Goal: Book appointment/travel/reservation

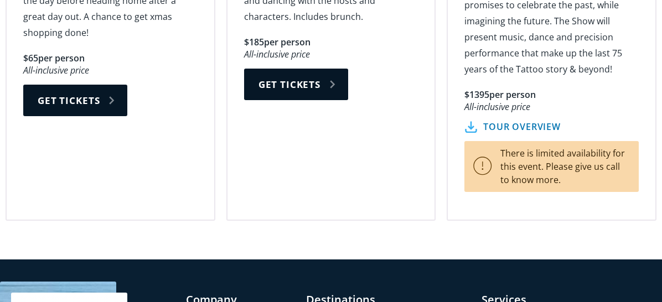
scroll to position [2268, 0]
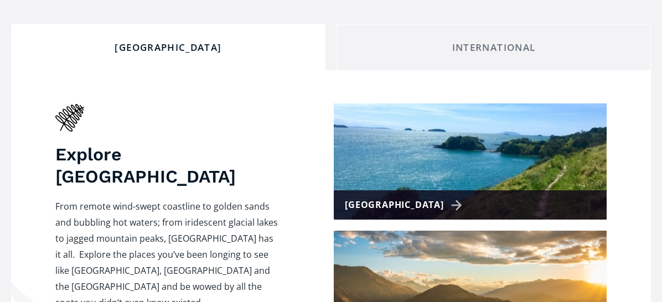
scroll to position [443, 0]
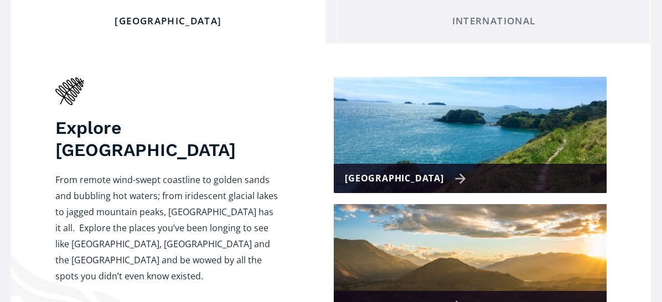
click at [436, 170] on div "[GEOGRAPHIC_DATA]" at bounding box center [405, 178] width 121 height 16
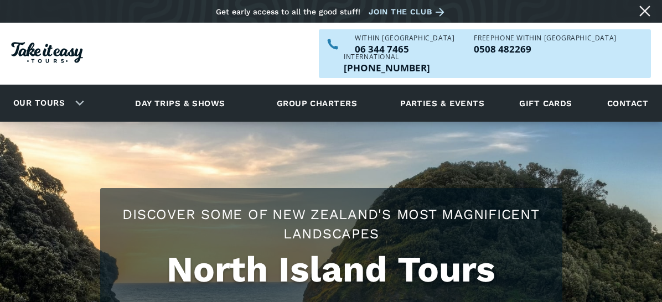
checkbox input "true"
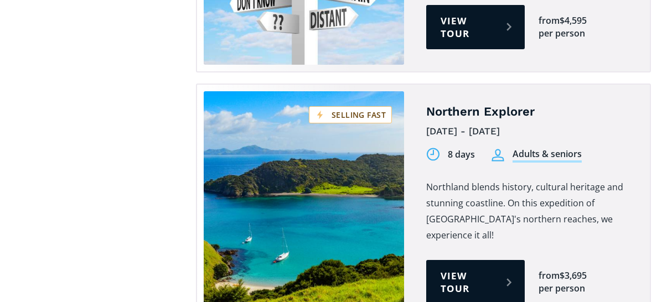
scroll to position [2102, 0]
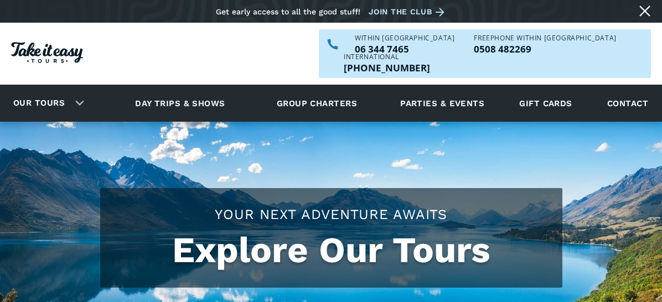
scroll to position [443, 0]
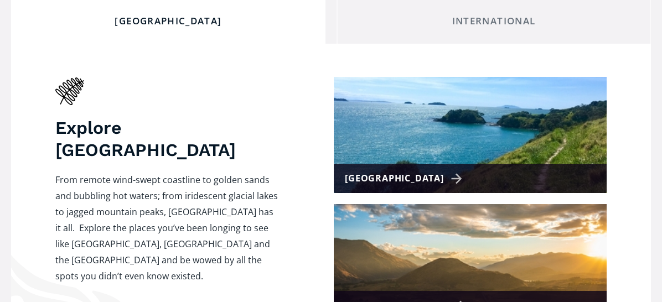
click at [435, 298] on div "[GEOGRAPHIC_DATA]" at bounding box center [405, 306] width 121 height 16
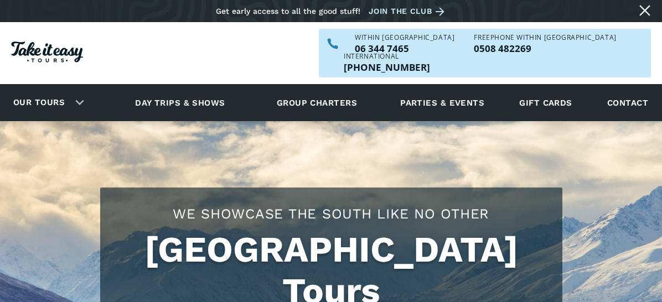
checkbox input "true"
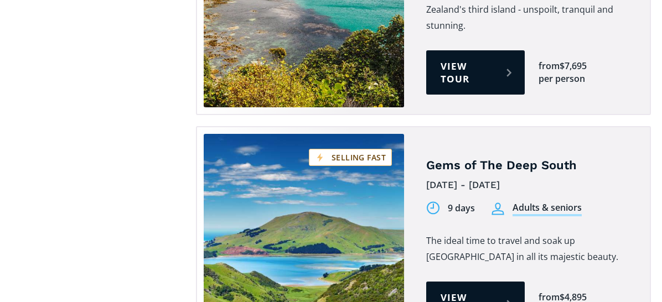
scroll to position [1162, 0]
